Goal: Task Accomplishment & Management: Manage account settings

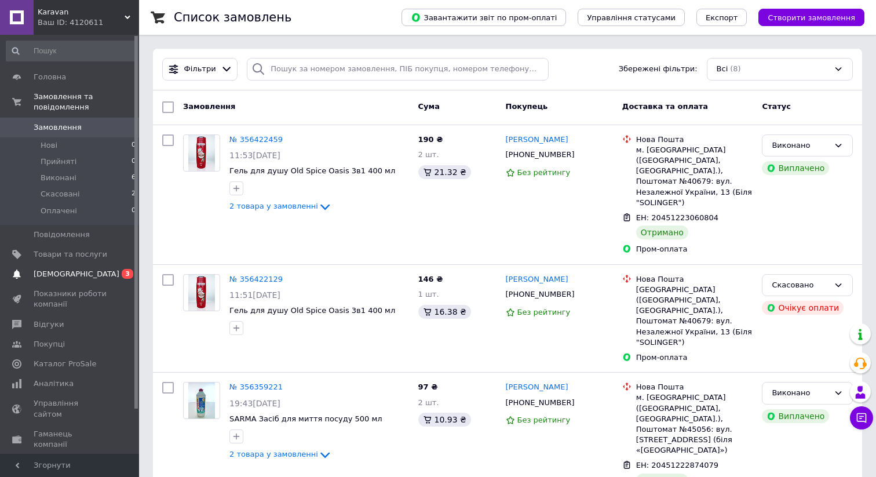
click at [86, 273] on span "[DEMOGRAPHIC_DATA]" at bounding box center [71, 274] width 74 height 10
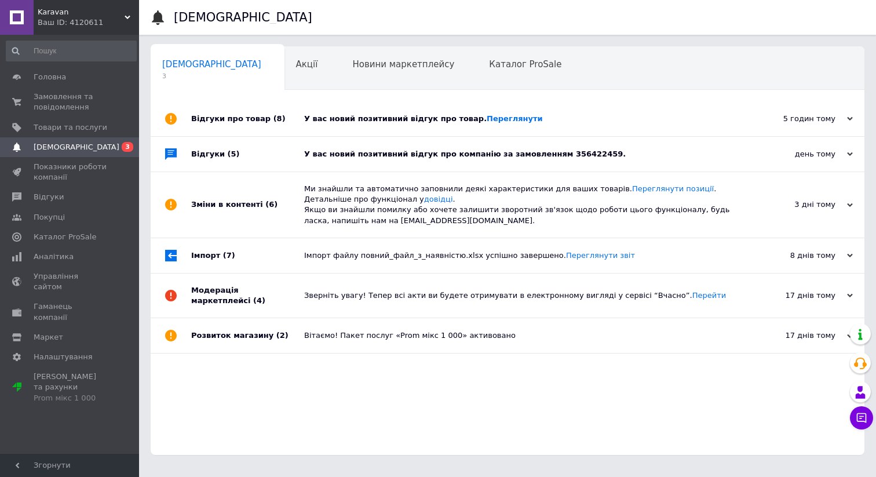
click at [627, 152] on div "У вас новий позитивний відгук про компанію за замовленням 356422459." at bounding box center [520, 154] width 433 height 10
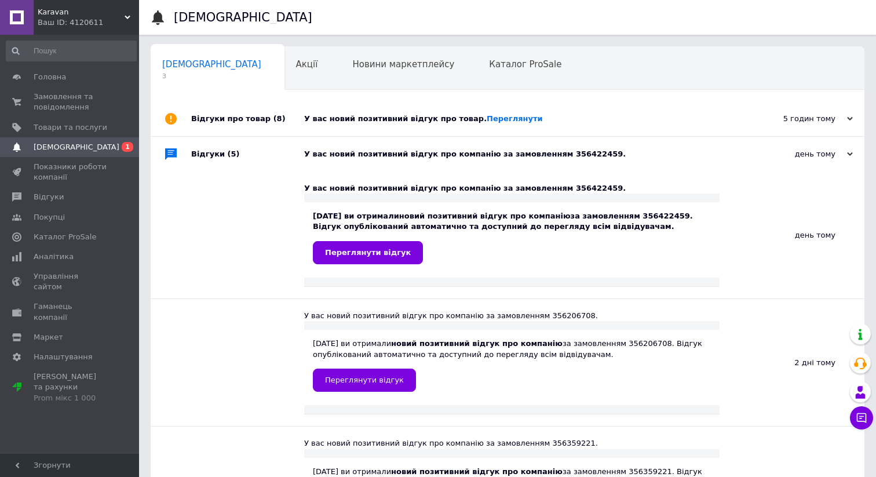
click at [619, 115] on div "У вас новий позитивний відгук про товар. [GEOGRAPHIC_DATA]" at bounding box center [520, 119] width 433 height 10
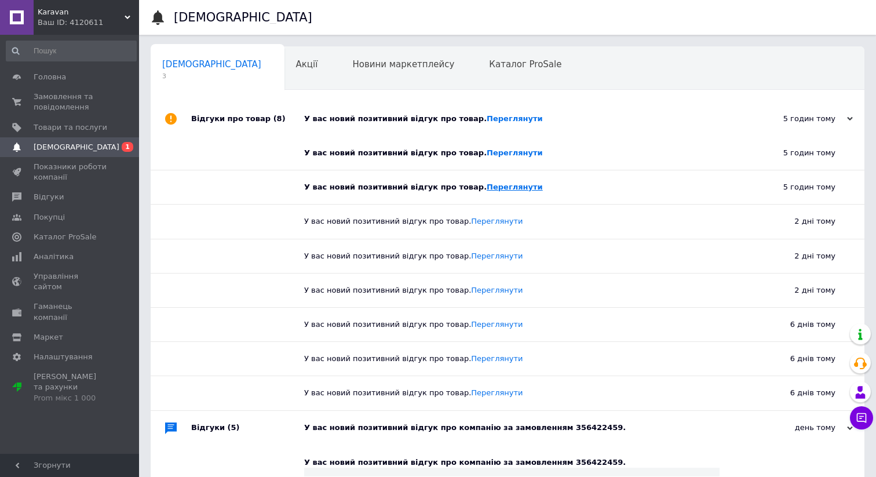
click at [499, 188] on link "Переглянути" at bounding box center [515, 187] width 56 height 9
click at [494, 150] on link "Переглянути" at bounding box center [515, 152] width 56 height 9
click at [499, 119] on link "Переглянути" at bounding box center [515, 118] width 56 height 9
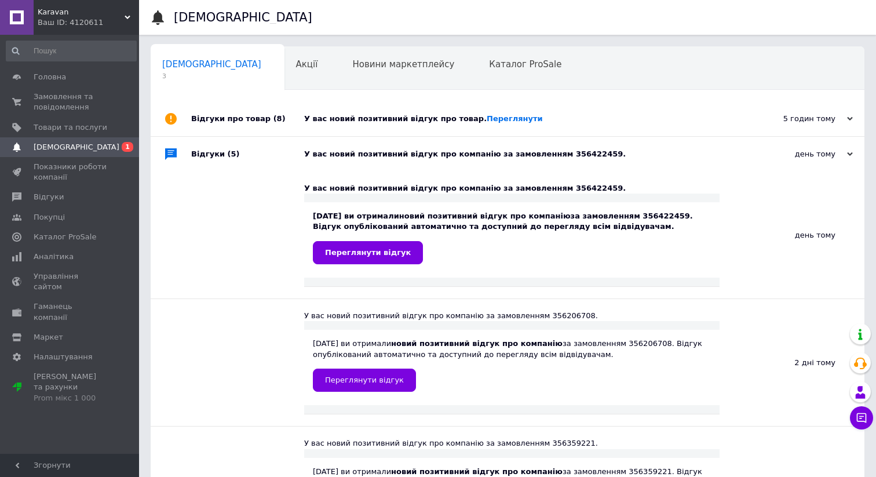
click at [245, 118] on div "Відгуки про товар (8)" at bounding box center [247, 118] width 113 height 35
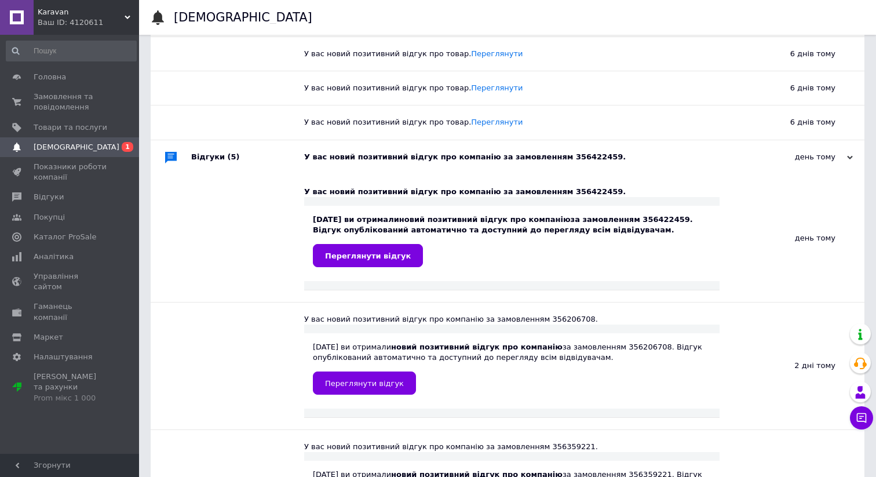
scroll to position [283, 0]
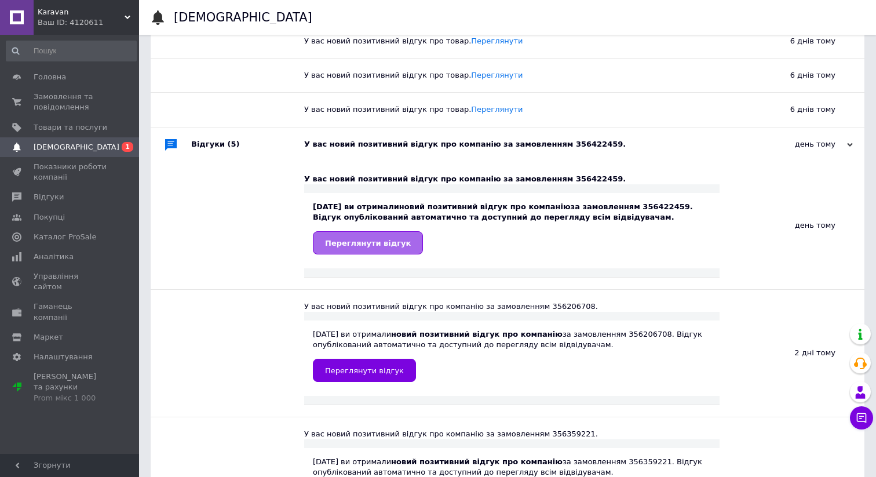
click at [398, 248] on link "Переглянути відгук" at bounding box center [368, 242] width 110 height 23
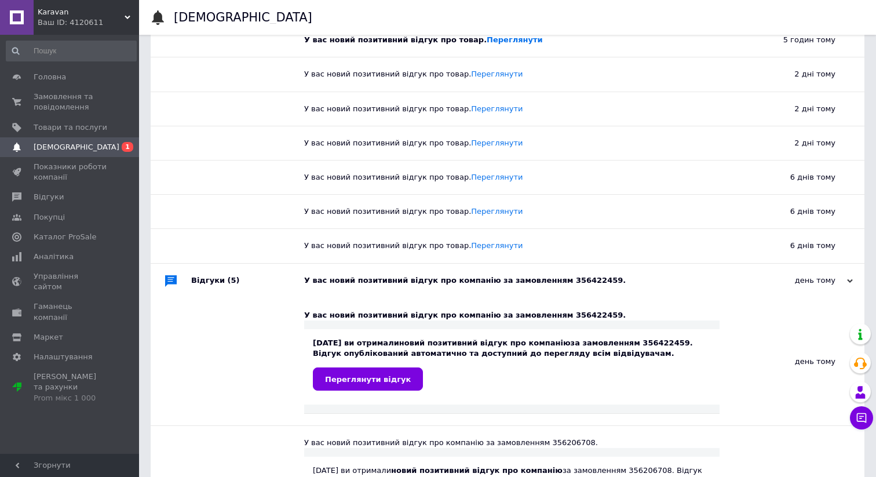
scroll to position [140, 0]
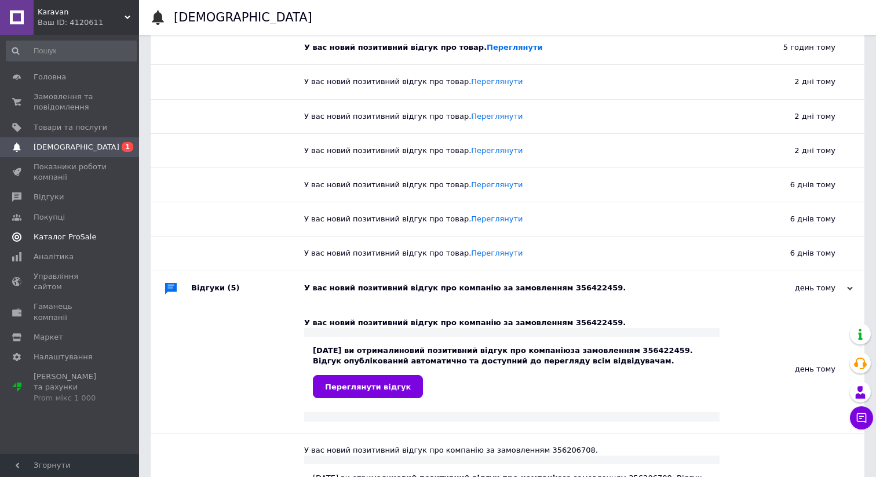
click at [61, 239] on span "Каталог ProSale" at bounding box center [65, 237] width 63 height 10
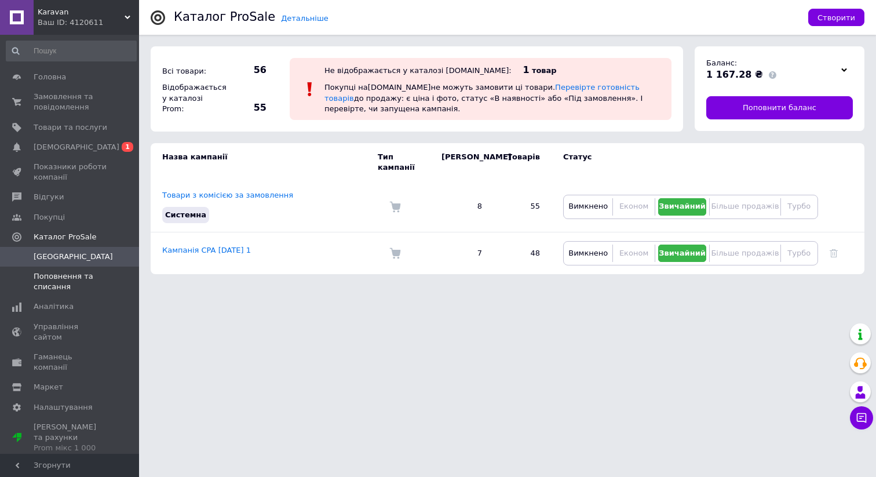
click at [73, 279] on span "Поповнення та списання" at bounding box center [71, 281] width 74 height 21
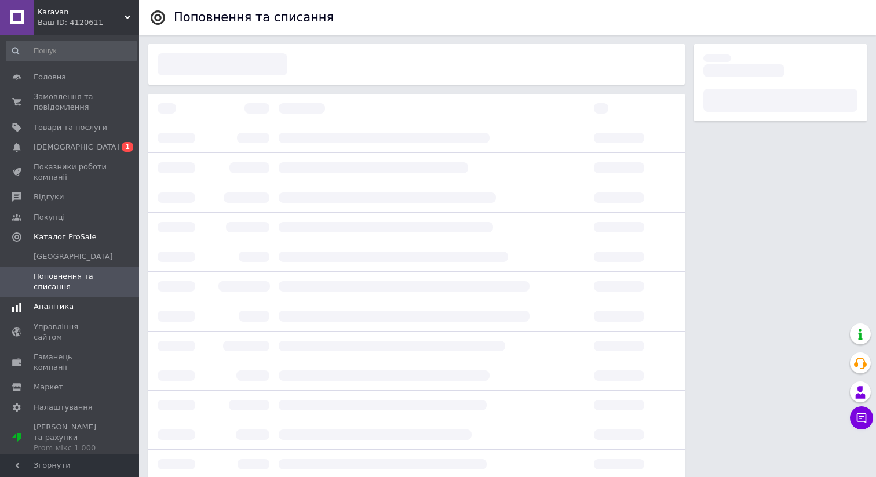
click at [78, 302] on span "Аналітика" at bounding box center [71, 306] width 74 height 10
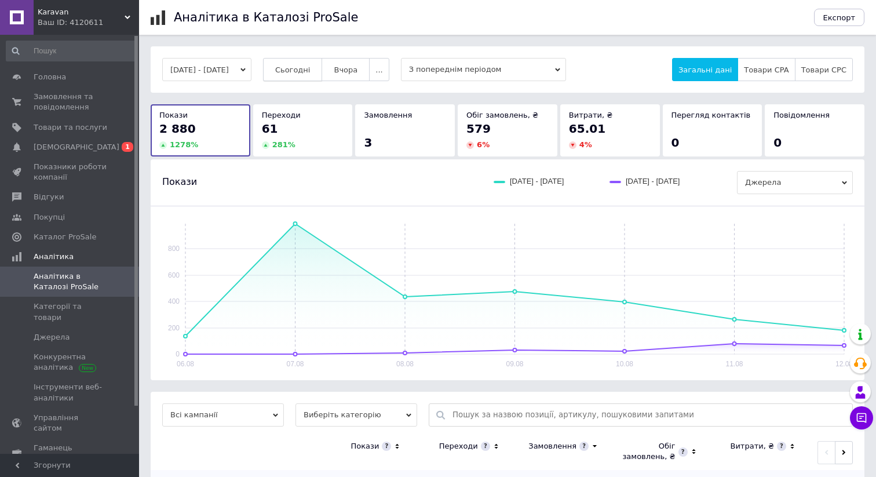
click at [311, 73] on span "Сьогодні" at bounding box center [292, 69] width 35 height 9
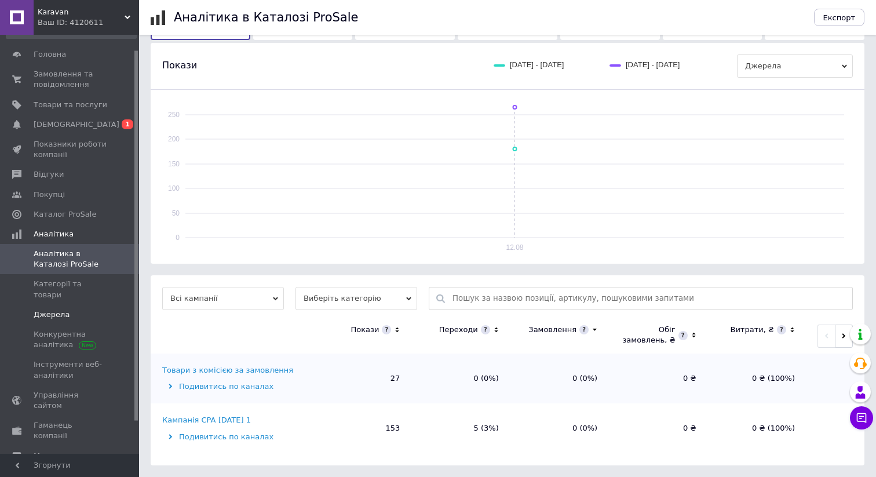
scroll to position [32, 0]
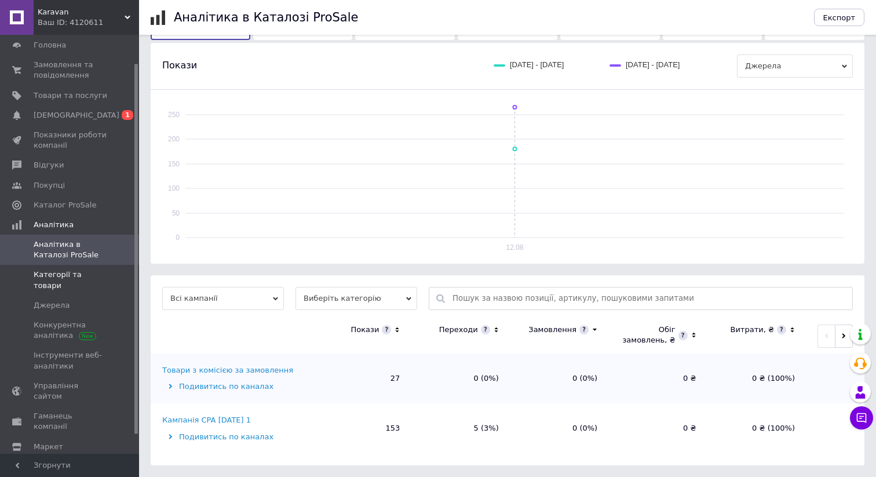
click at [81, 276] on span "Категорії та товари" at bounding box center [71, 279] width 74 height 21
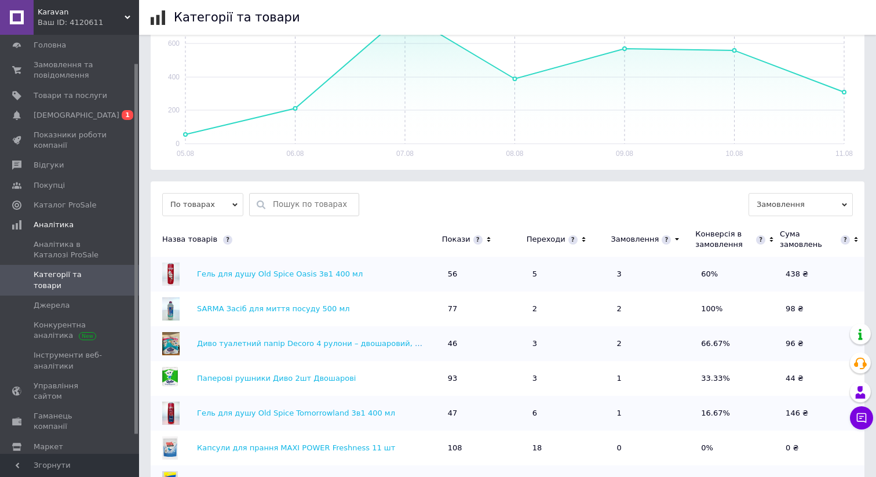
click at [44, 13] on span "Karavan" at bounding box center [81, 12] width 87 height 10
